Goal: Information Seeking & Learning: Understand process/instructions

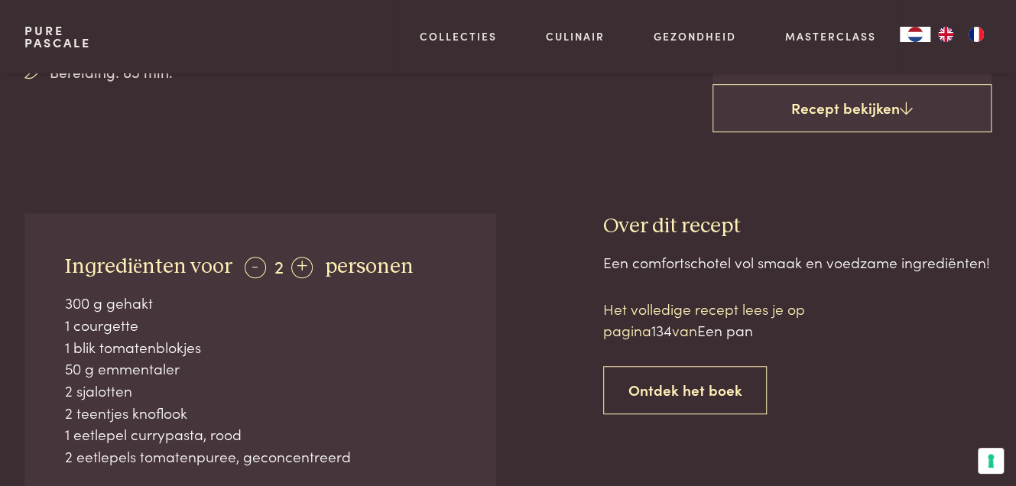
scroll to position [459, 0]
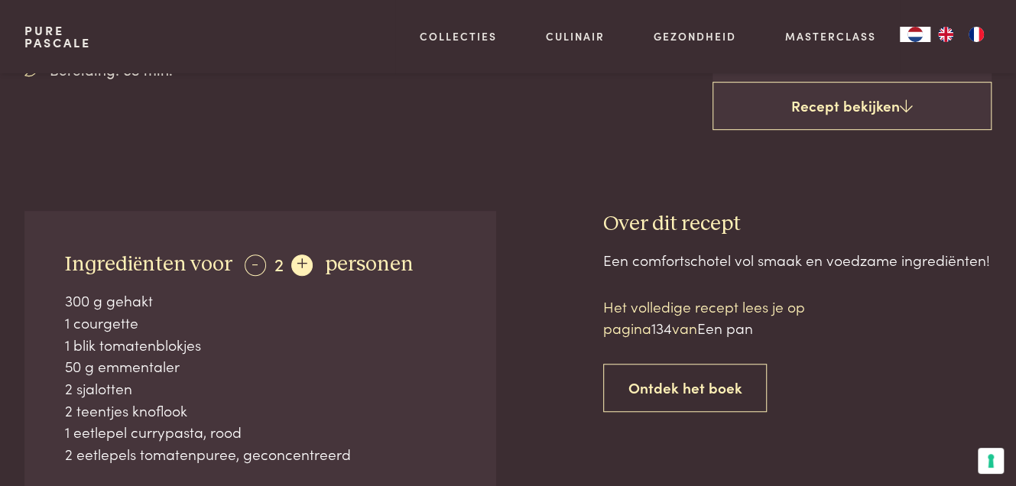
click at [301, 266] on div "+" at bounding box center [301, 265] width 21 height 21
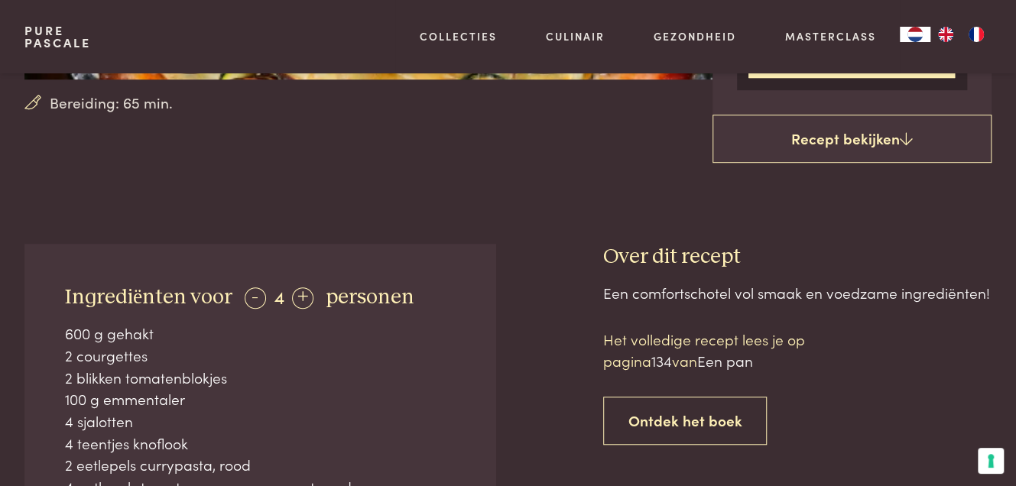
scroll to position [428, 0]
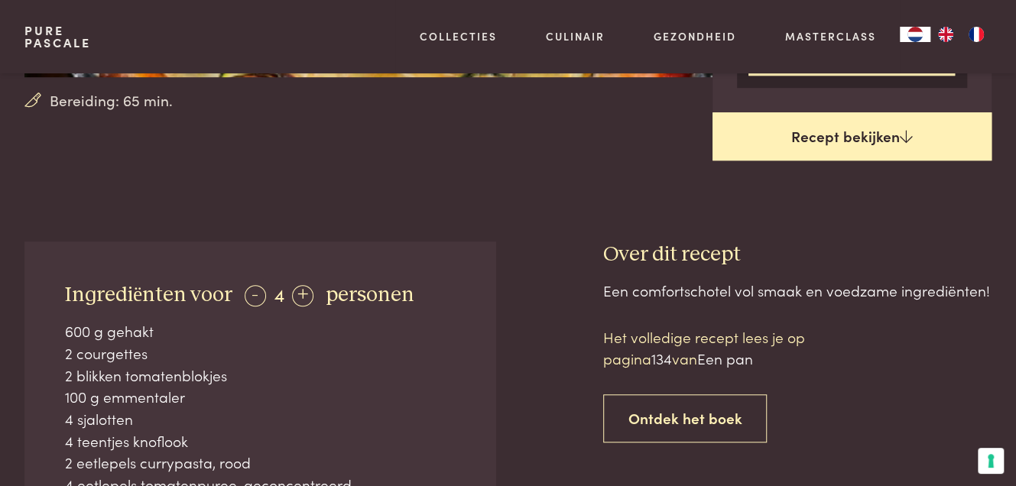
click at [855, 138] on link "Recept bekijken" at bounding box center [853, 136] width 280 height 49
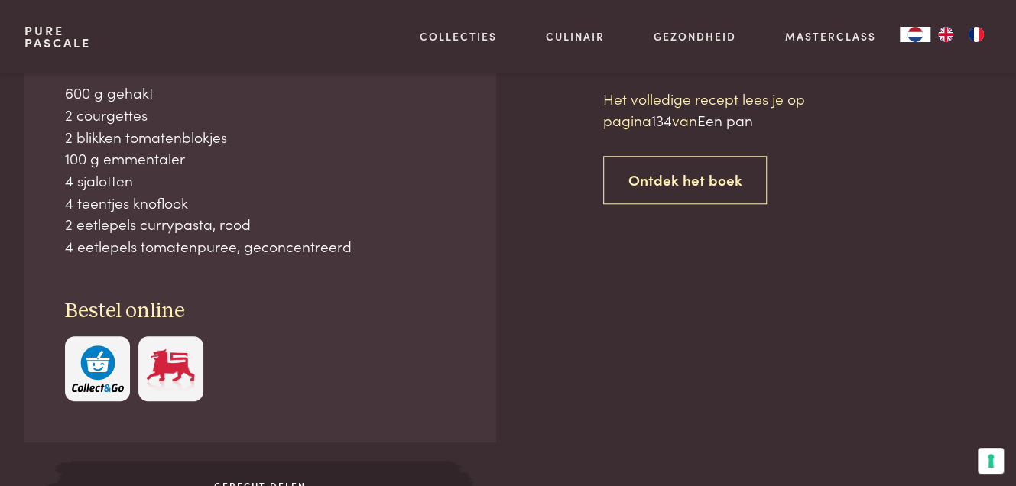
scroll to position [667, 0]
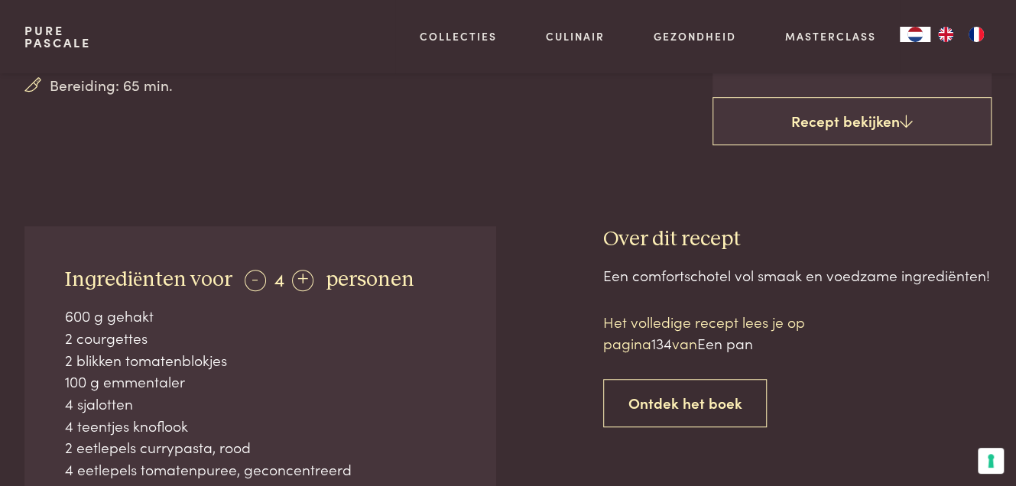
scroll to position [443, 0]
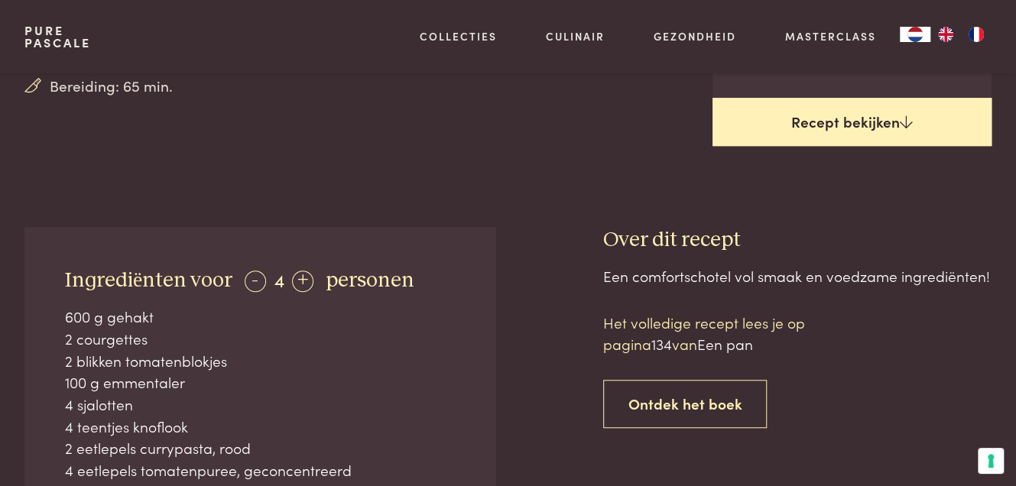
click at [839, 125] on link "Recept bekijken" at bounding box center [853, 122] width 280 height 49
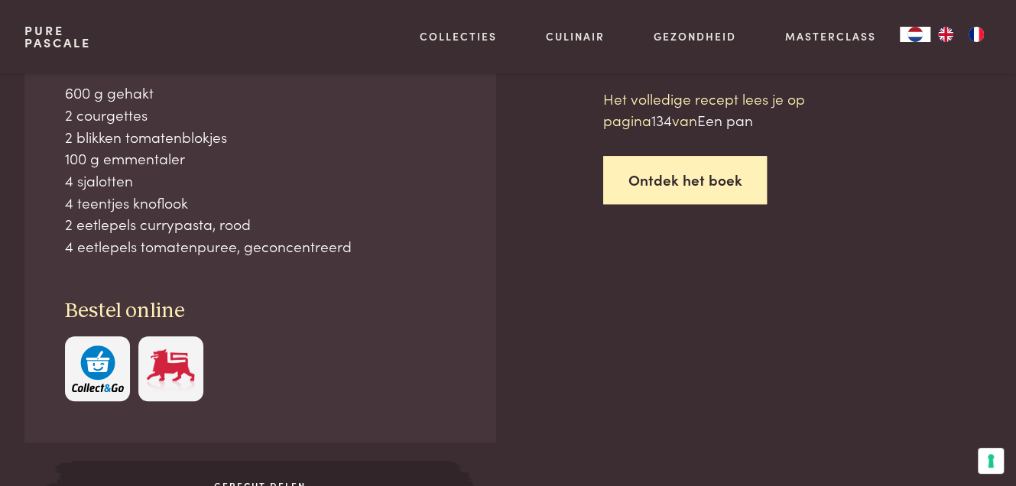
click at [695, 175] on link "Ontdek het boek" at bounding box center [685, 180] width 164 height 48
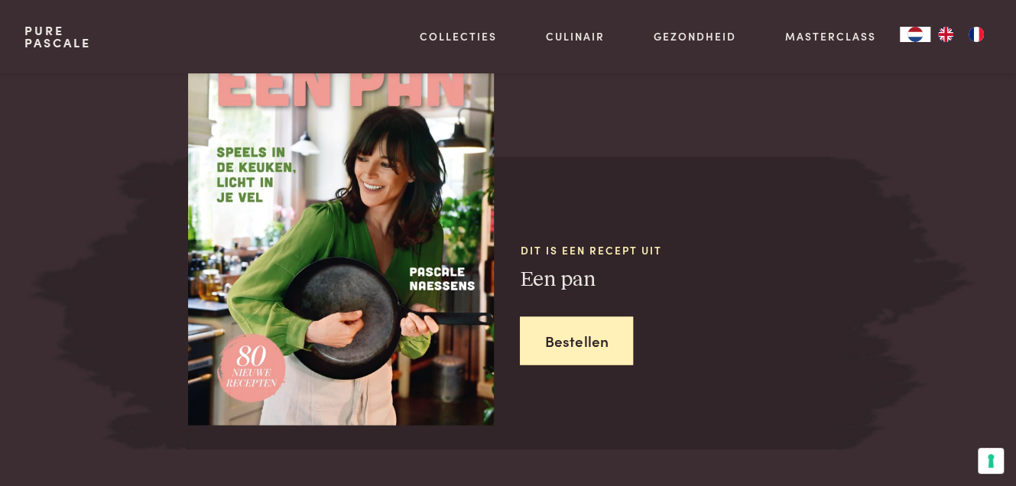
scroll to position [1372, 0]
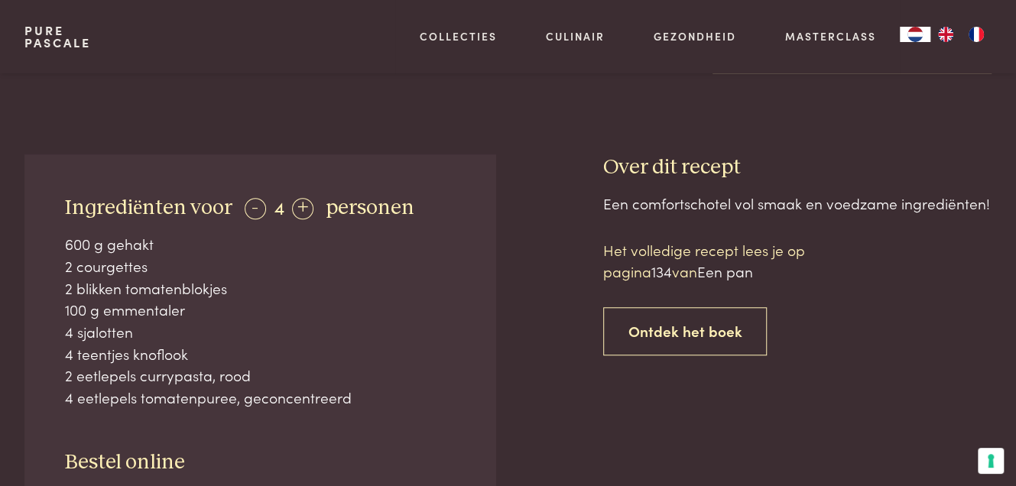
scroll to position [516, 0]
